Goal: Transaction & Acquisition: Purchase product/service

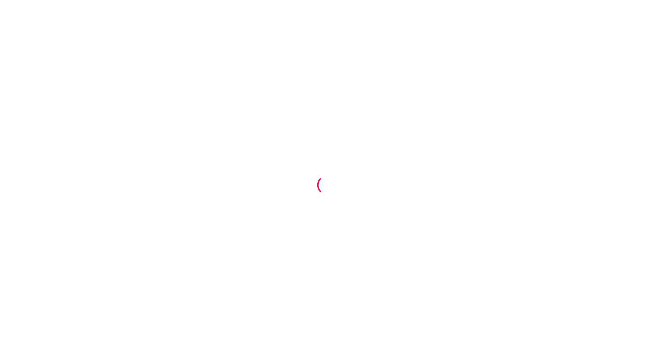
click at [420, 242] on div at bounding box center [330, 173] width 661 height 347
